Goal: Obtain resource: Download file/media

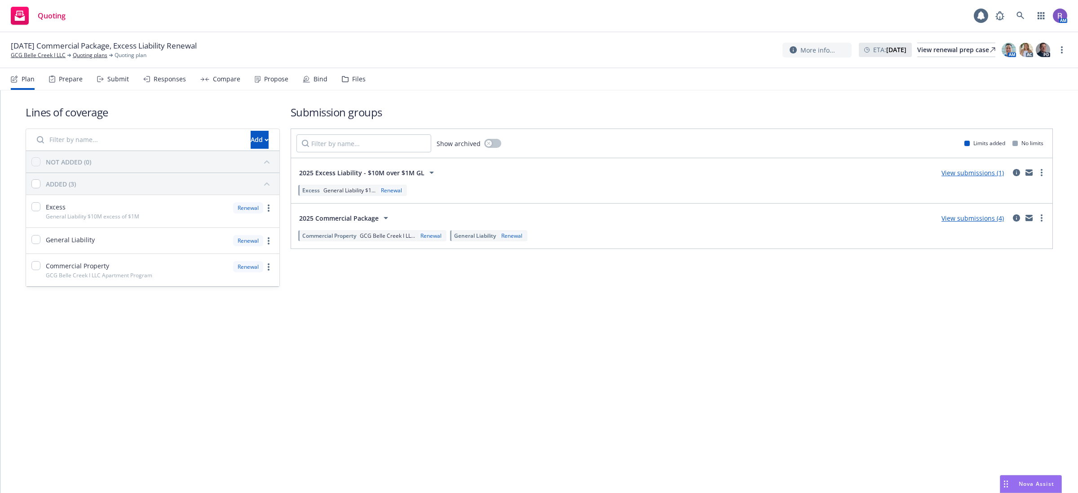
click at [356, 80] on div "Files" at bounding box center [358, 78] width 13 height 7
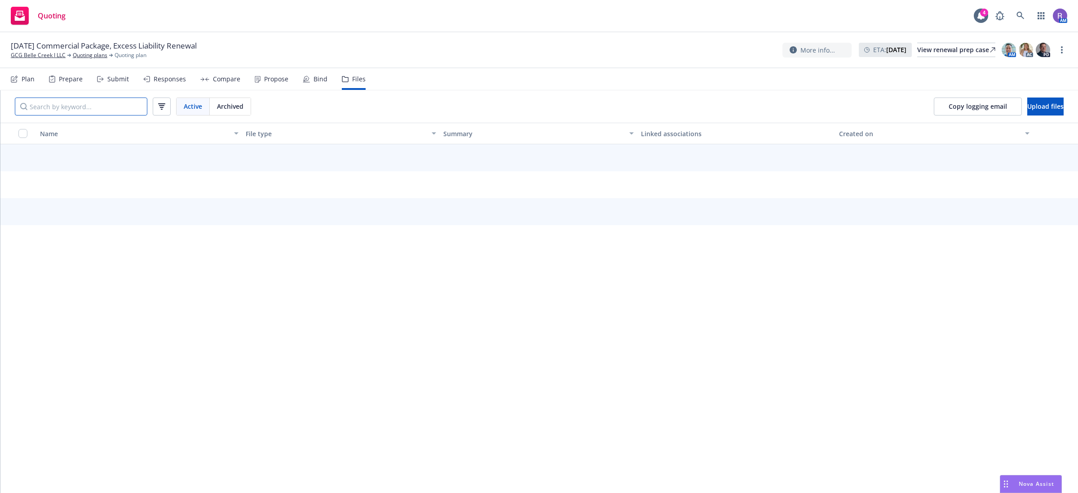
click at [74, 106] on input "Search by keyword..." at bounding box center [81, 106] width 133 height 18
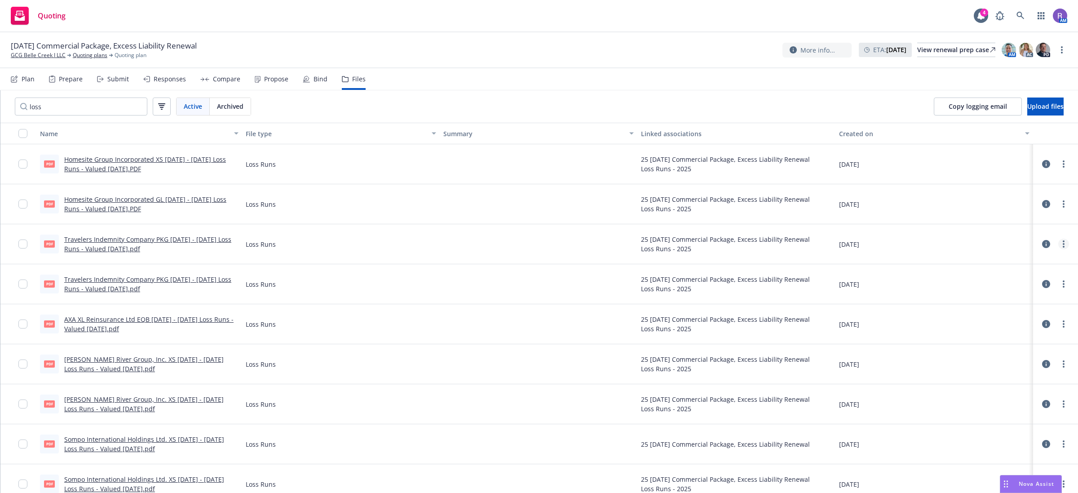
click at [1063, 246] on icon "more" at bounding box center [1064, 243] width 2 height 7
click at [1026, 276] on link "Download" at bounding box center [1015, 281] width 89 height 18
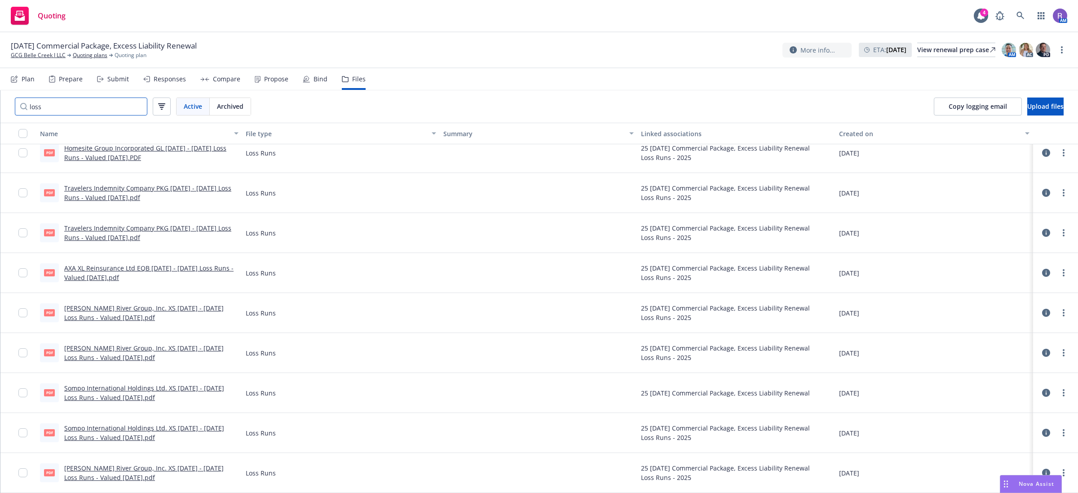
click at [129, 106] on input "loss" at bounding box center [81, 106] width 133 height 18
type input "l"
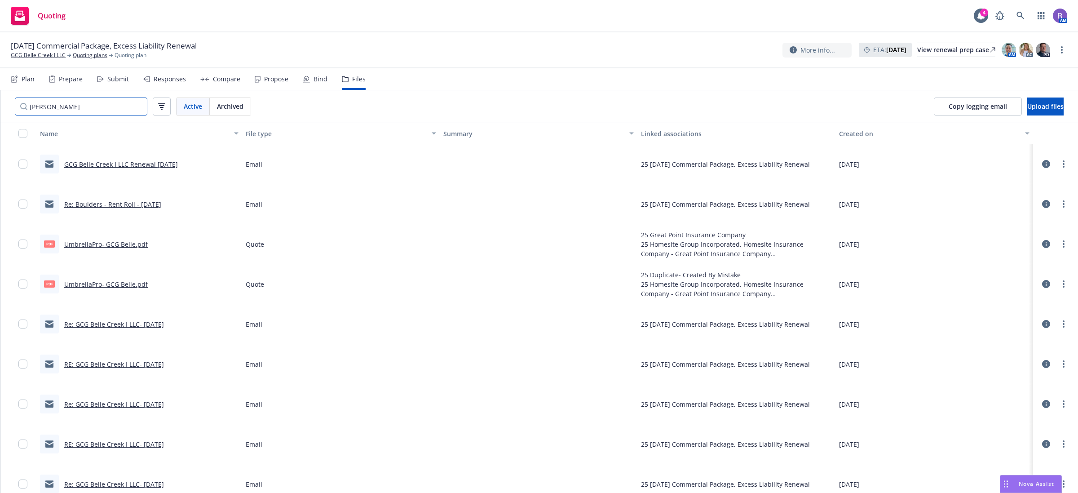
scroll to position [0, 0]
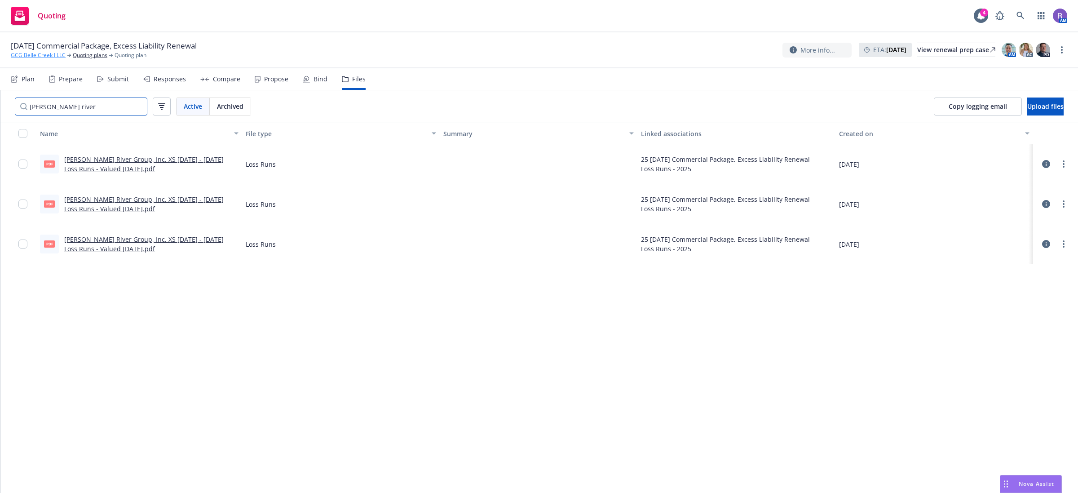
type input "[PERSON_NAME] river"
click at [35, 56] on link "GCG Belle Creek I LLC" at bounding box center [38, 55] width 55 height 8
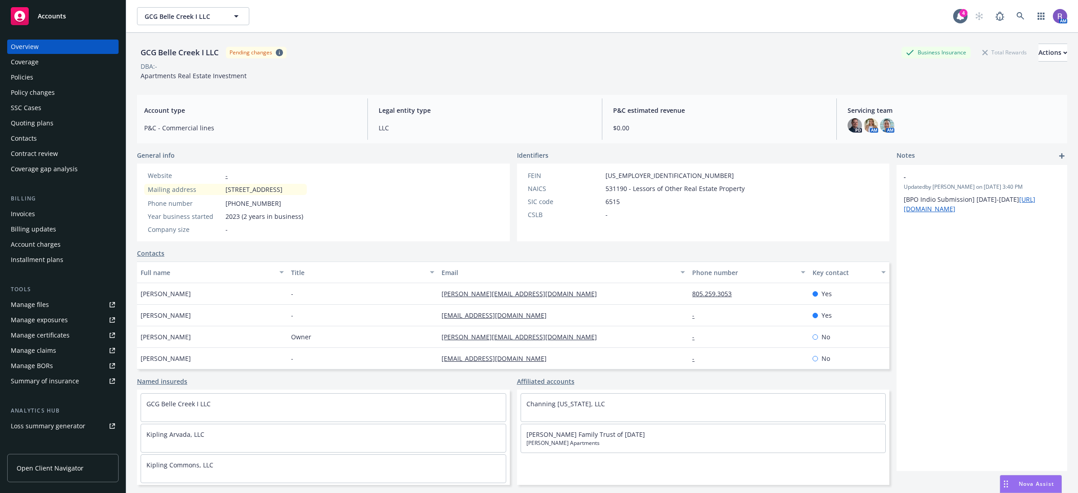
click at [50, 121] on div "Quoting plans" at bounding box center [32, 123] width 43 height 14
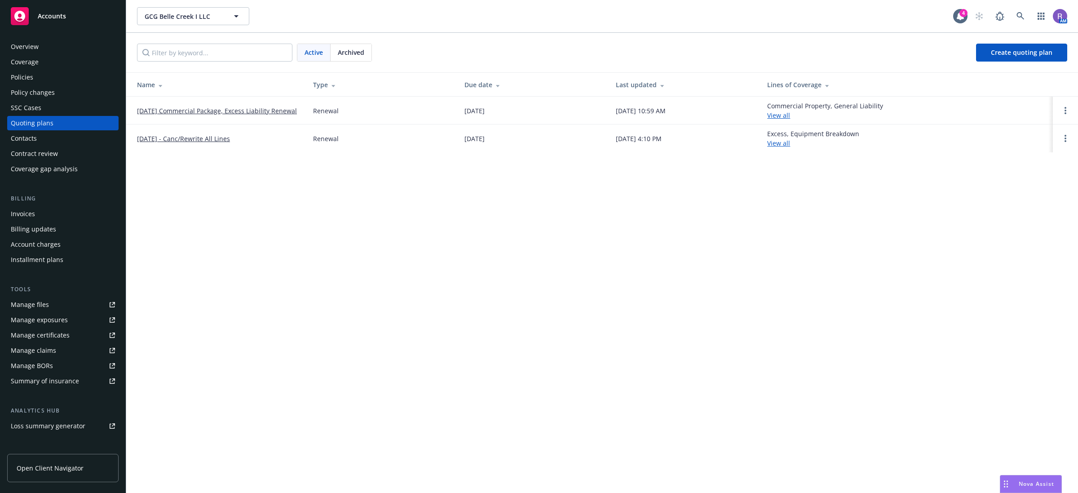
click at [243, 106] on link "[DATE] Commercial Package, Excess Liability Renewal" at bounding box center [217, 110] width 160 height 9
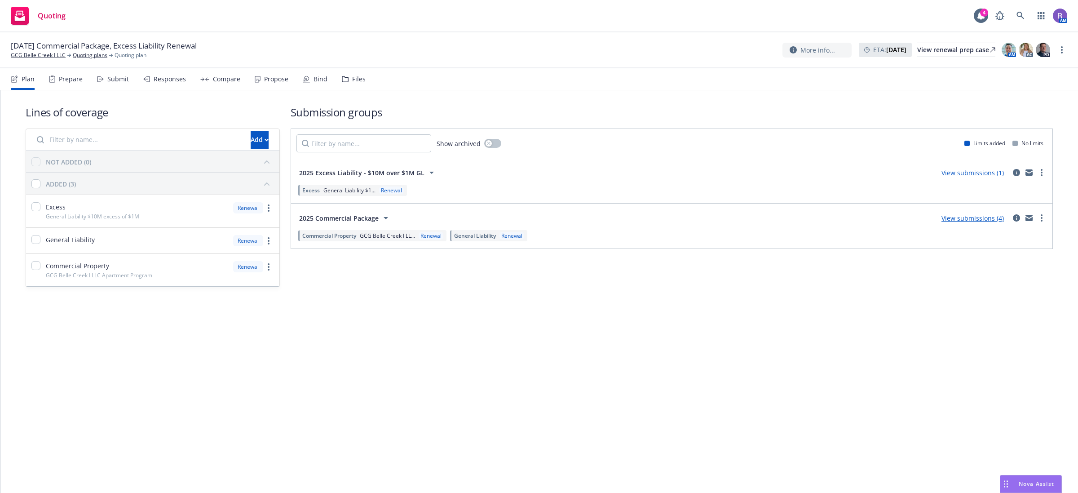
click at [272, 78] on div "Propose" at bounding box center [276, 78] width 24 height 7
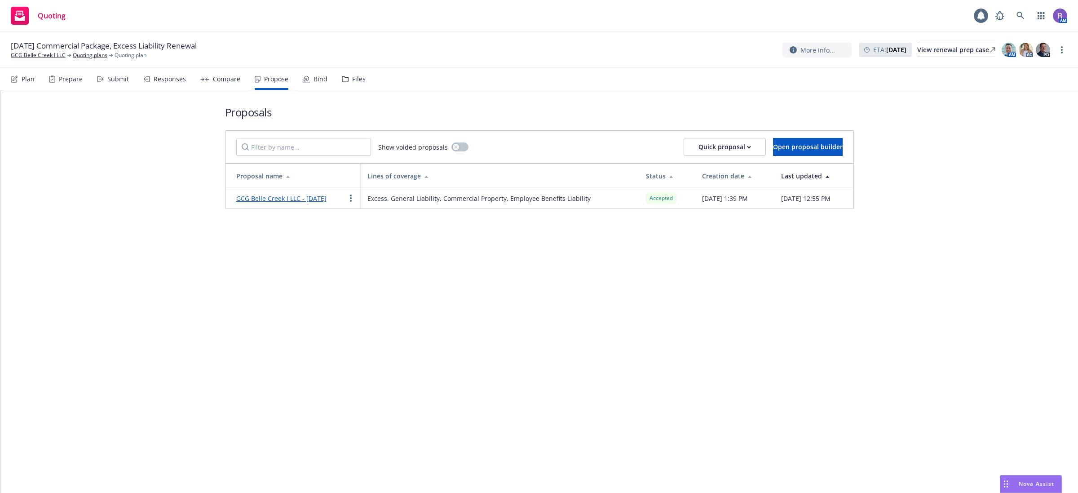
click at [270, 201] on link "GCG Belle Creek I LLC - 08/12/2025" at bounding box center [281, 198] width 90 height 9
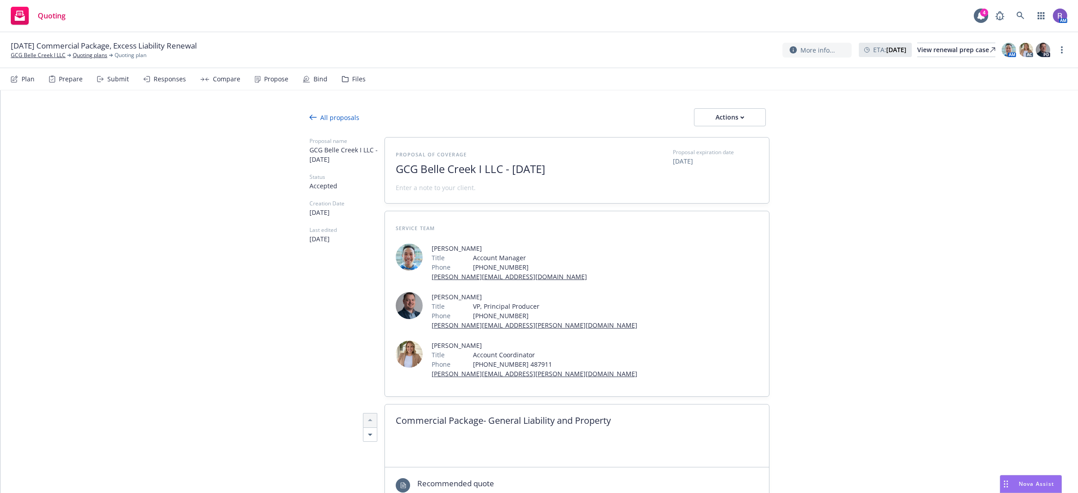
scroll to position [112, 0]
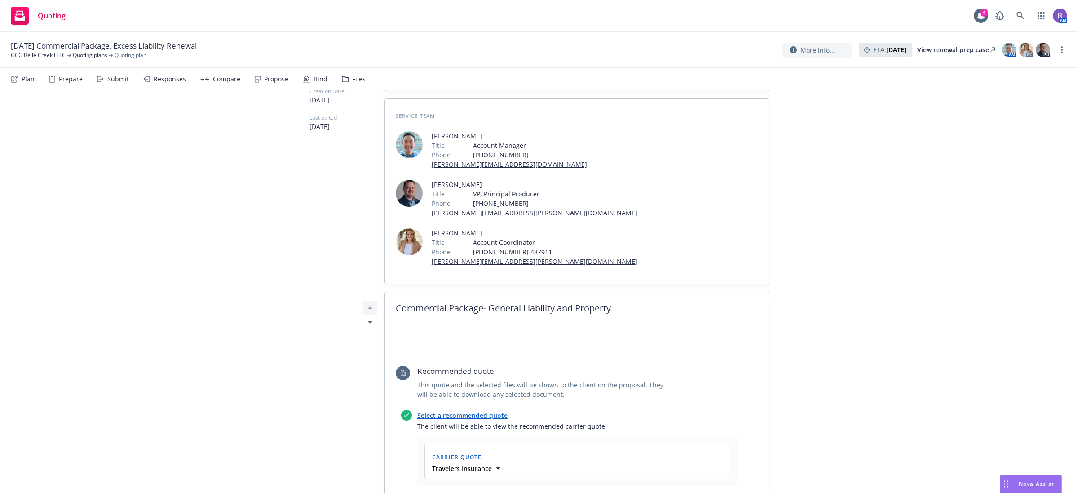
click at [484, 411] on link "Select a recommended quote" at bounding box center [462, 415] width 90 height 9
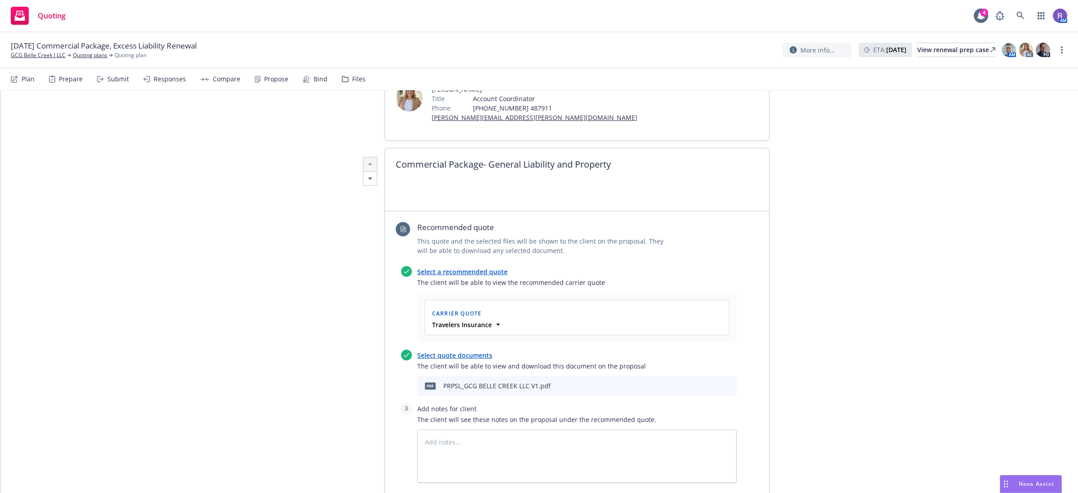
scroll to position [337, 0]
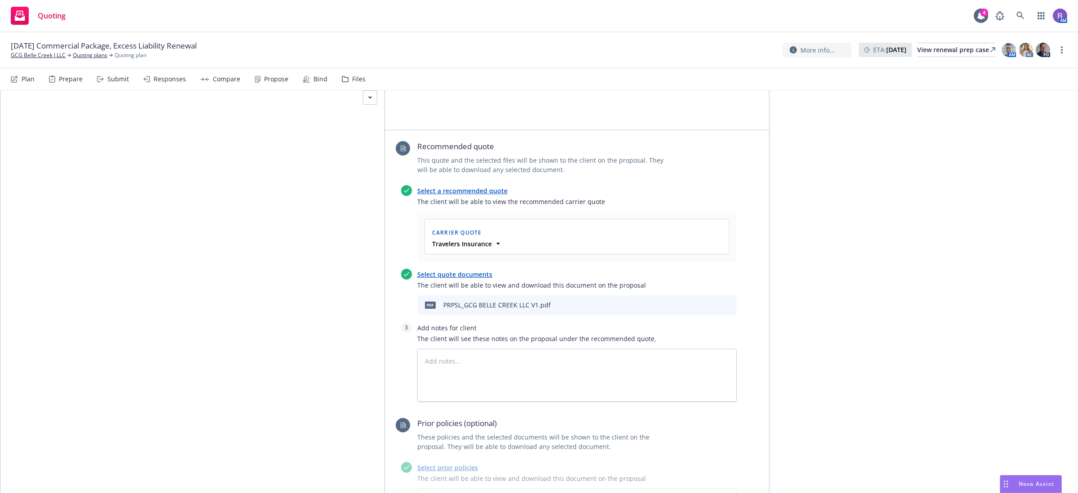
click at [710, 301] on icon "preview file" at bounding box center [714, 304] width 8 height 6
type textarea "x"
